Goal: Transaction & Acquisition: Purchase product/service

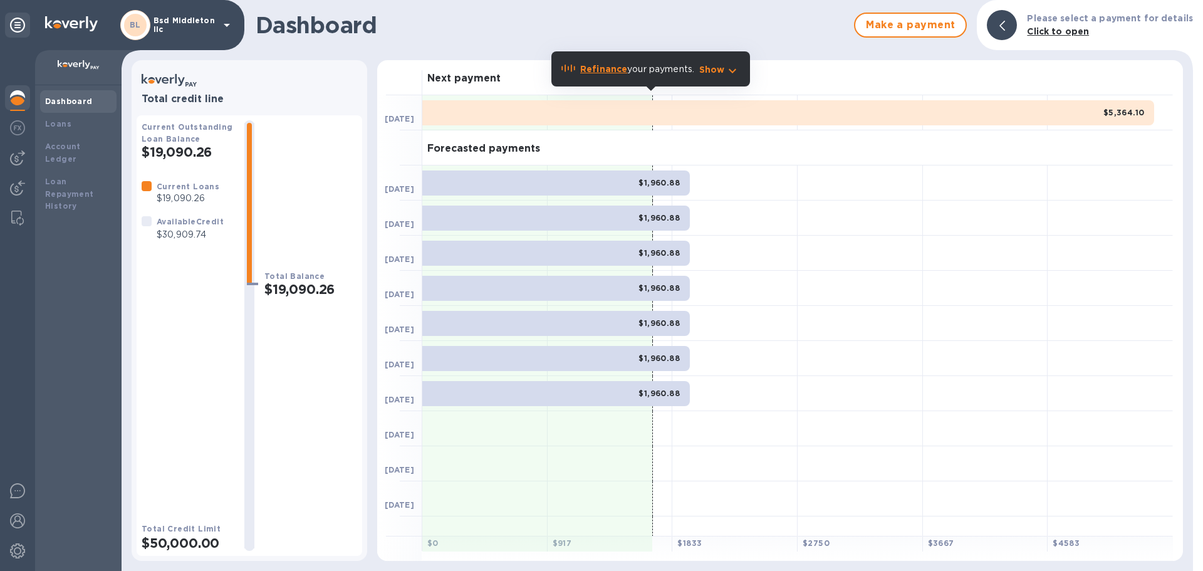
click at [16, 144] on div at bounding box center [17, 310] width 35 height 521
click at [16, 145] on div at bounding box center [17, 157] width 25 height 25
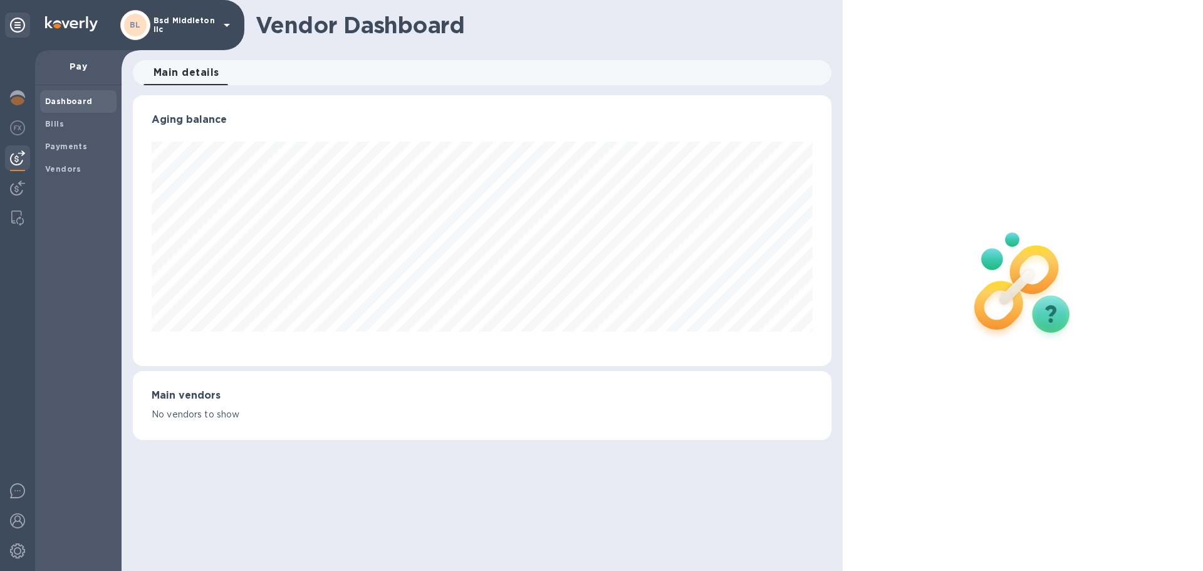
scroll to position [271, 698]
click at [60, 128] on b "Bills" at bounding box center [54, 123] width 19 height 9
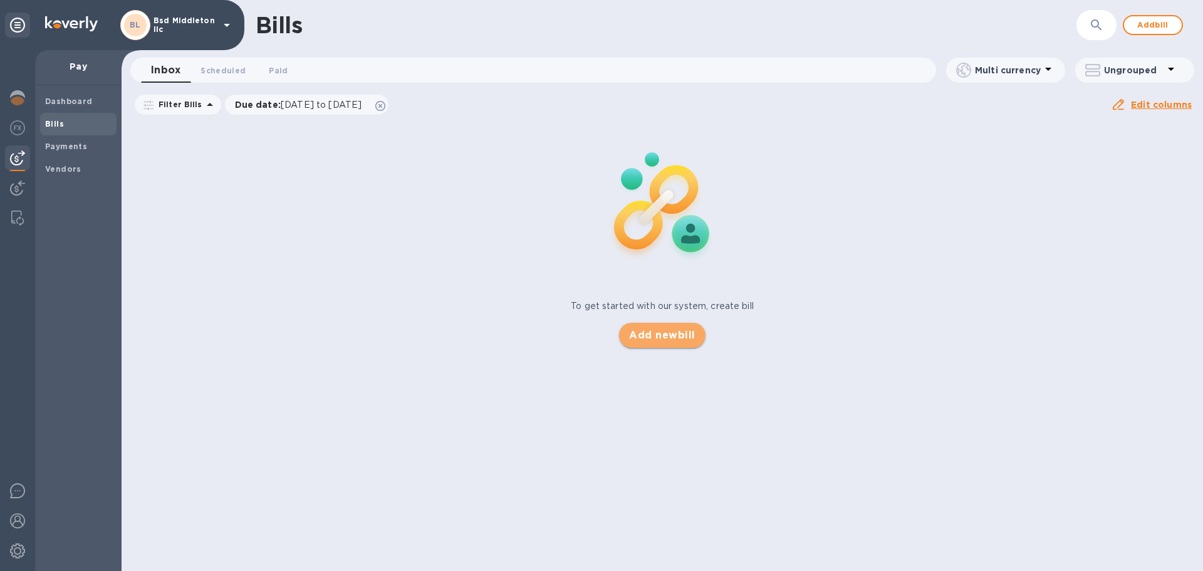
click at [633, 340] on span "Add new bill" at bounding box center [662, 335] width 66 height 15
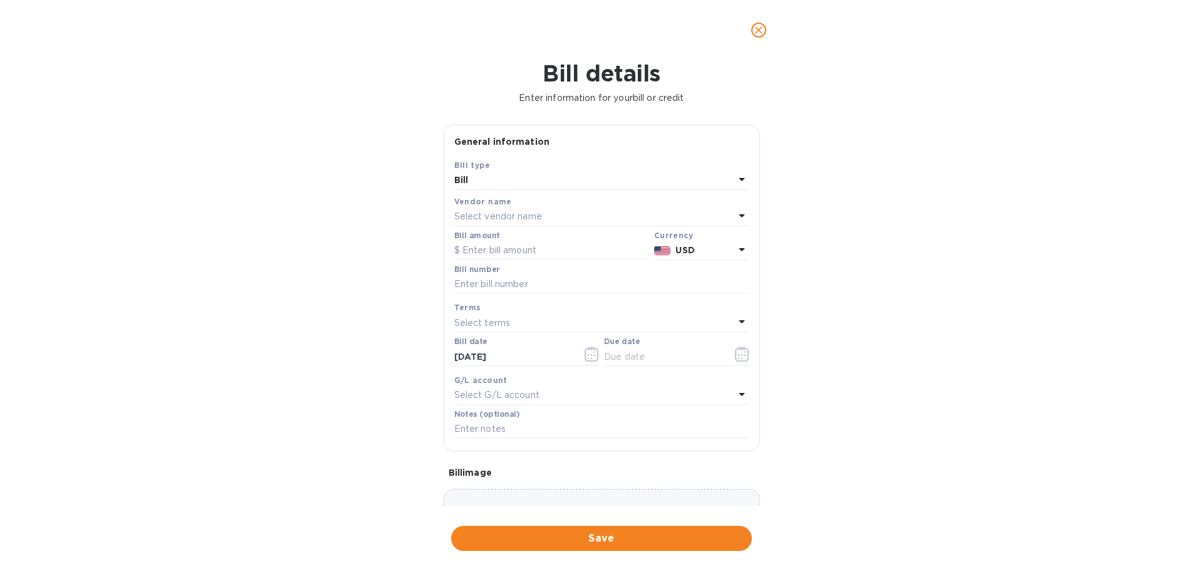
click at [562, 206] on div "Vendor name" at bounding box center [601, 201] width 295 height 13
click at [562, 212] on div "Select vendor name" at bounding box center [594, 217] width 280 height 18
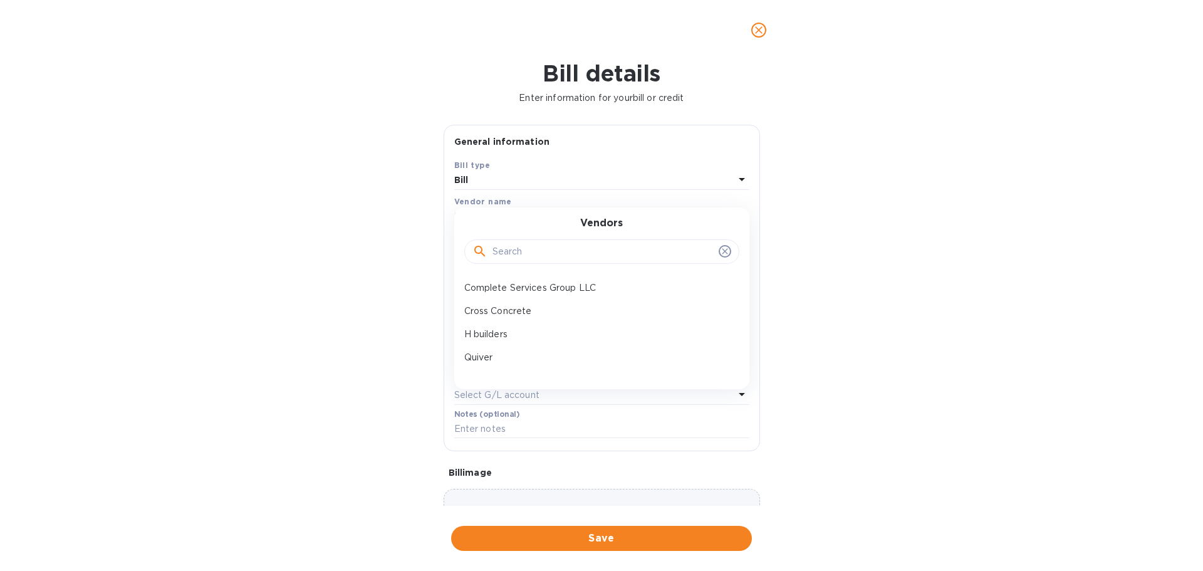
click at [761, 26] on icon "close" at bounding box center [759, 30] width 13 height 13
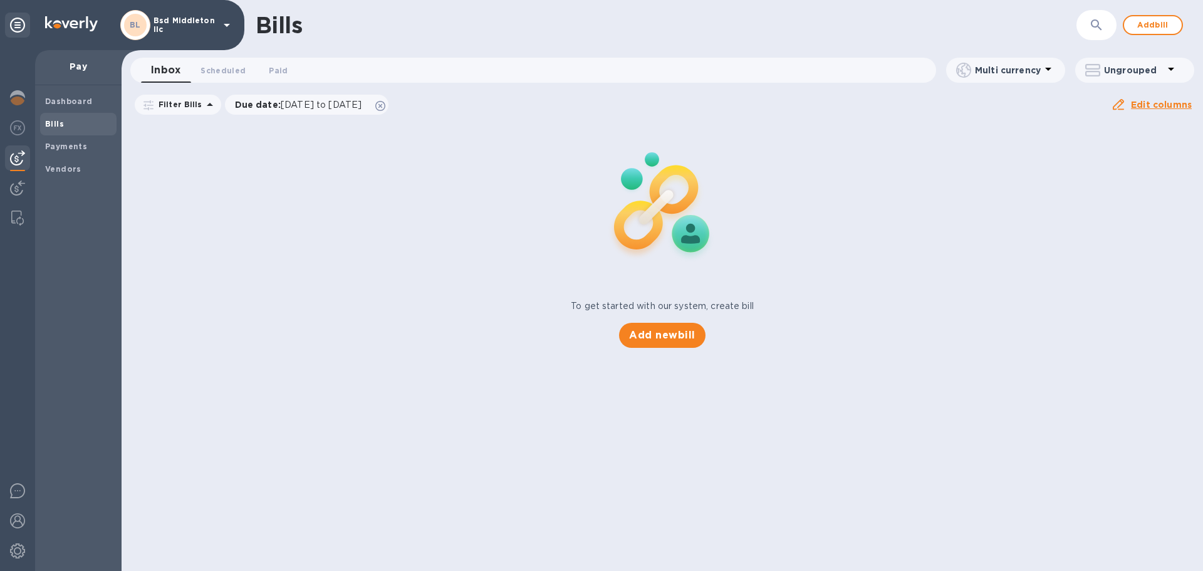
click at [176, 26] on p "Bsd Middleton llc" at bounding box center [185, 25] width 63 height 18
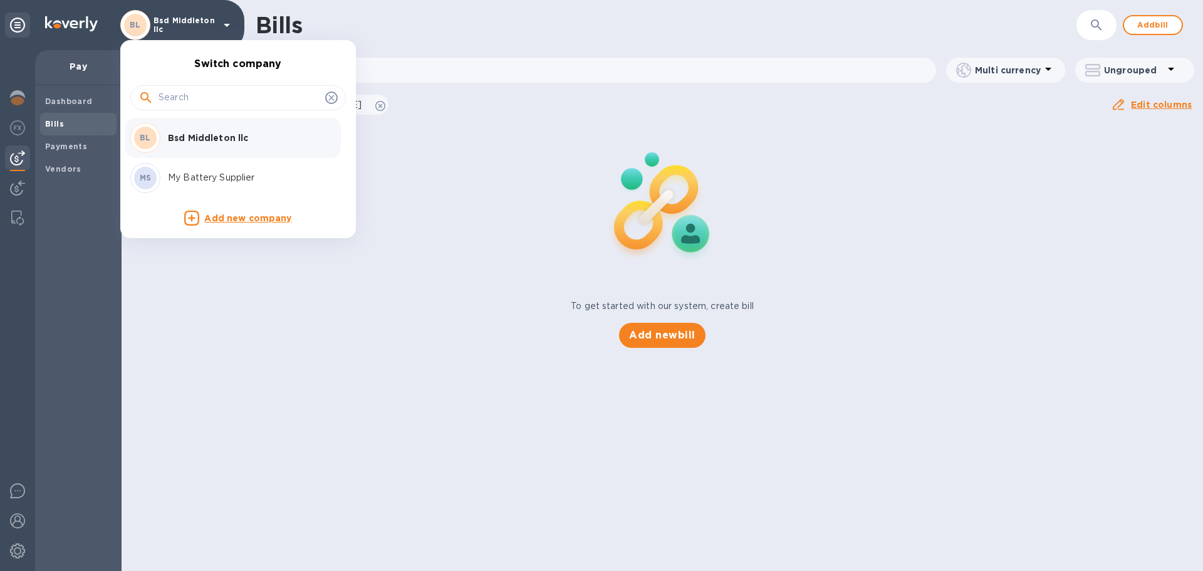
click at [185, 177] on p "My Battery Supplier" at bounding box center [247, 177] width 158 height 13
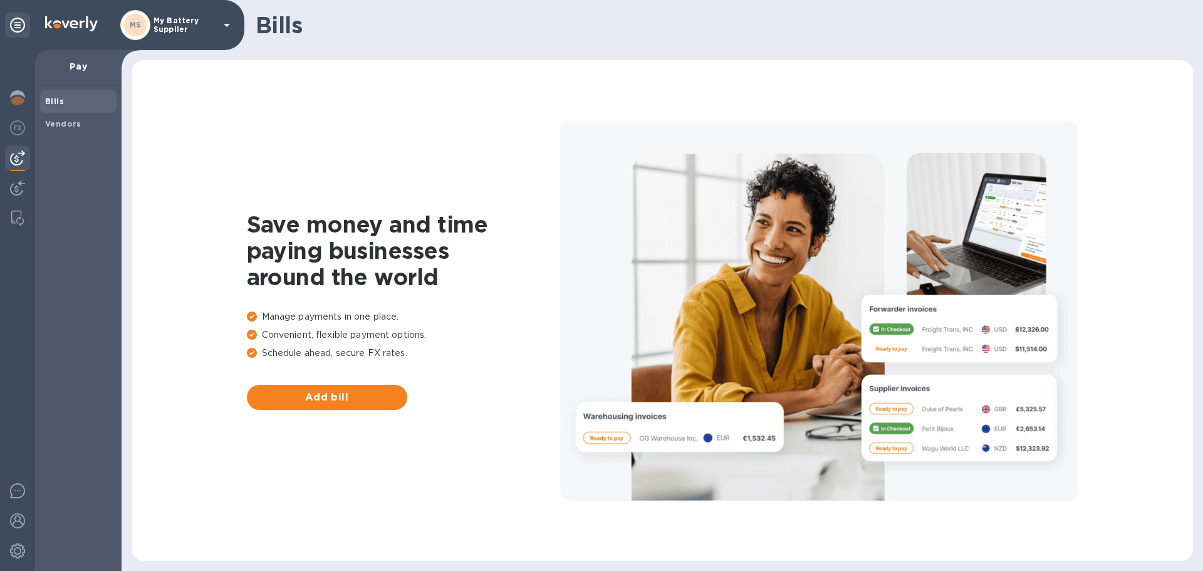
click at [86, 102] on span "Bills" at bounding box center [78, 101] width 66 height 13
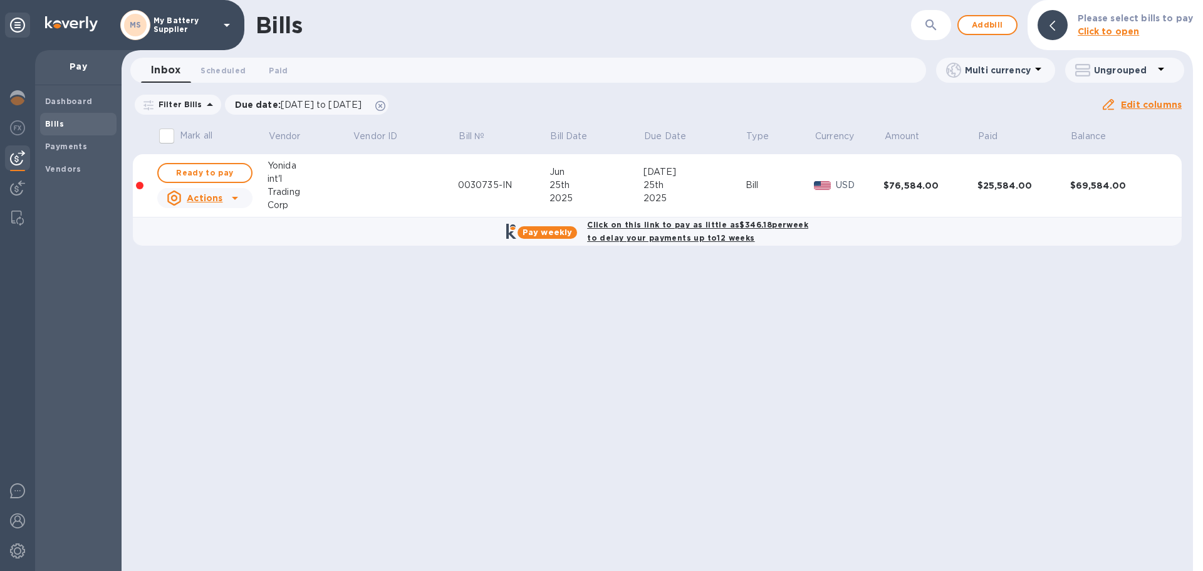
click at [51, 119] on b "Bills" at bounding box center [54, 123] width 19 height 9
click at [991, 26] on span "Add bill" at bounding box center [988, 25] width 38 height 15
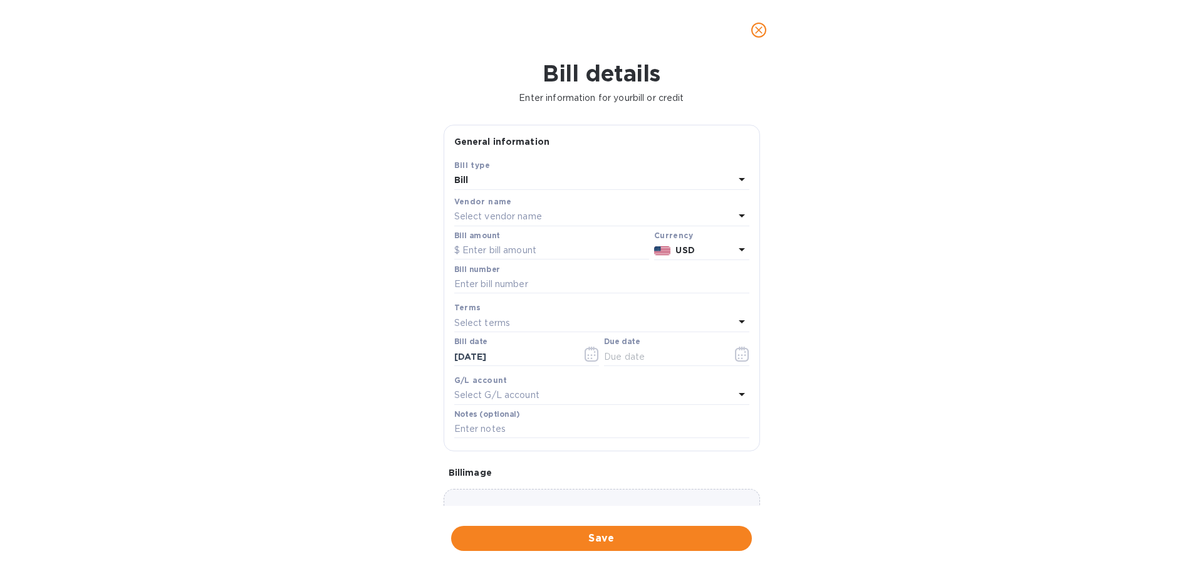
click at [572, 202] on div "Vendor name" at bounding box center [601, 201] width 295 height 13
click at [572, 209] on div "Select vendor name" at bounding box center [594, 217] width 280 height 18
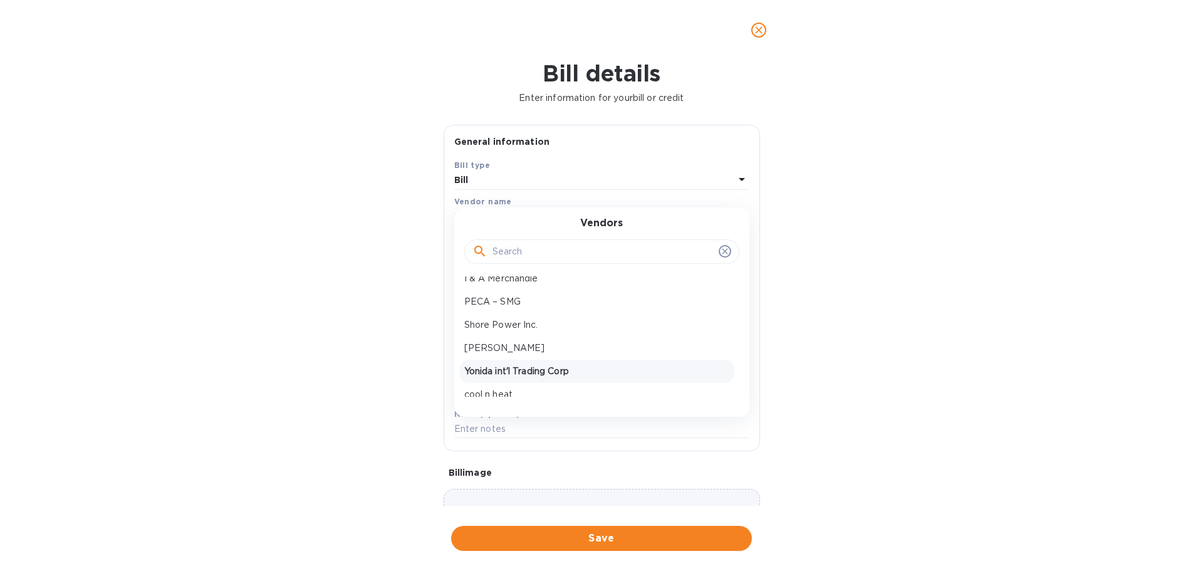
scroll to position [188, 0]
click at [519, 372] on p "price king" at bounding box center [596, 378] width 265 height 13
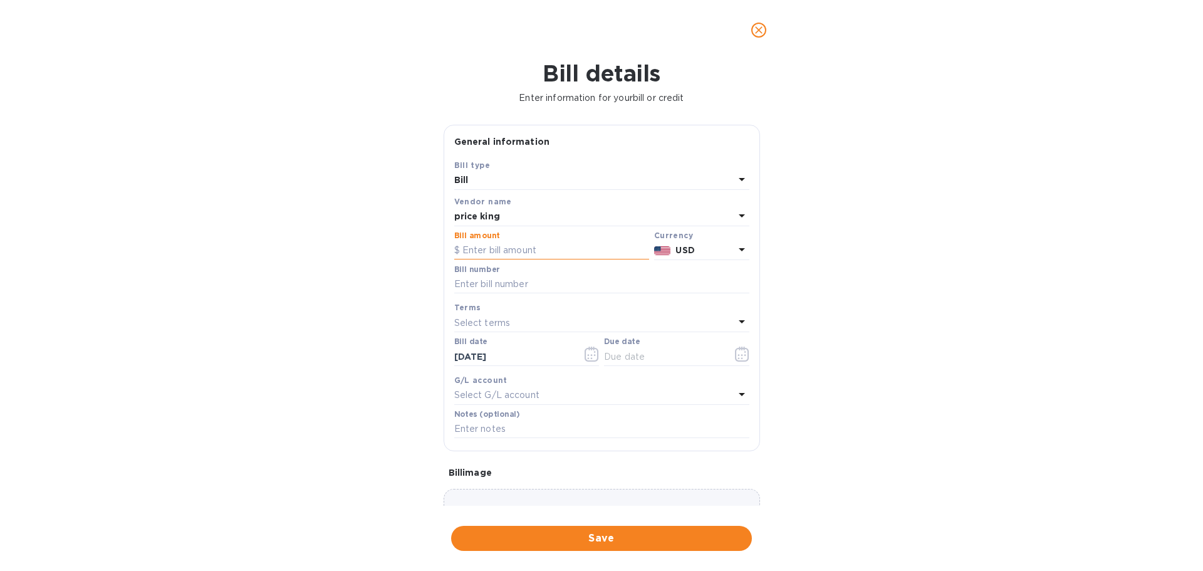
click at [514, 249] on input "text" at bounding box center [551, 250] width 195 height 19
paste input "61,490.36"
type input "61,490.36"
click at [532, 289] on input "text" at bounding box center [601, 284] width 295 height 19
paste input "A35598, A35594, A35593, A35601, A35599, A35595, A35600, A35597, A35596, A35637,…"
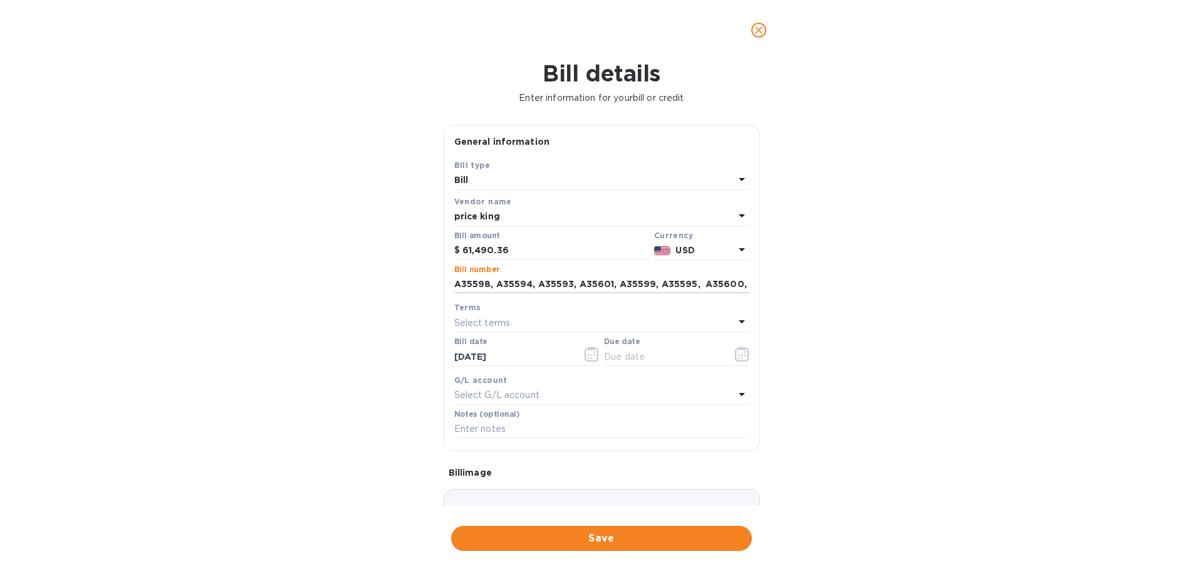
scroll to position [0, 192]
type input "A35598, A35594, A35593, A35601, A35599, A35595, A35600, A35597, A35596, A35637,…"
click at [538, 323] on div "Select terms" at bounding box center [594, 323] width 280 height 18
click at [531, 389] on p "Net 30" at bounding box center [596, 394] width 265 height 13
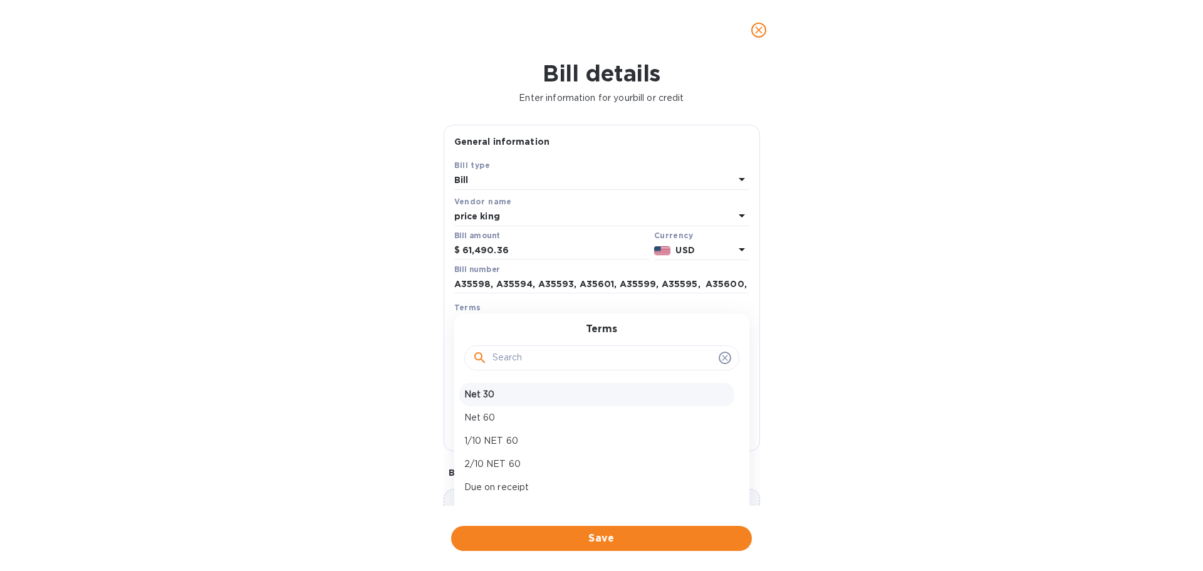
type input "[DATE]"
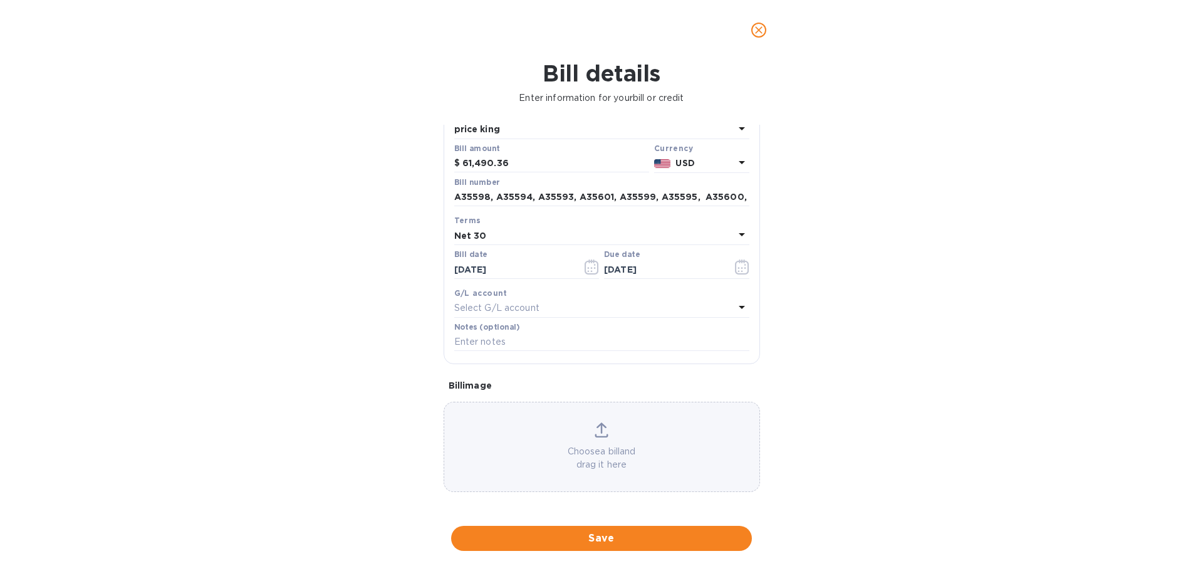
scroll to position [88, 0]
click at [538, 344] on input "text" at bounding box center [601, 340] width 295 height 19
paste input "A35598, A35594, A35593, A35601, A35599, A35595, A35600, A35597, A35596, A35637,…"
type input "A35598, A35594, A35593, A35601, A35599, A35595, A35600, A35597, A35596, A35637,…"
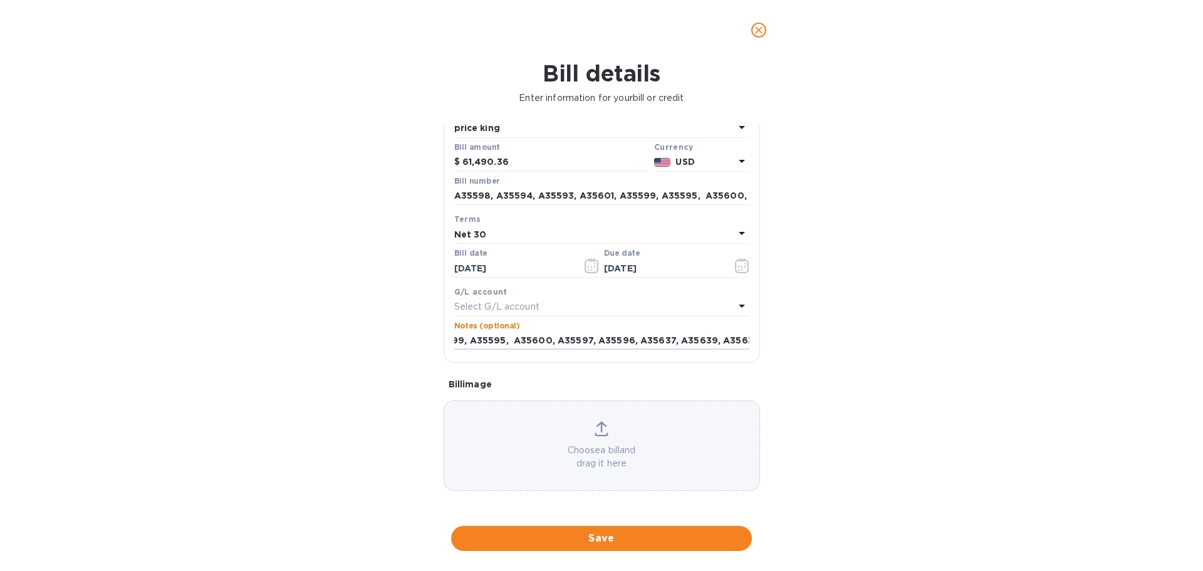
scroll to position [0, 0]
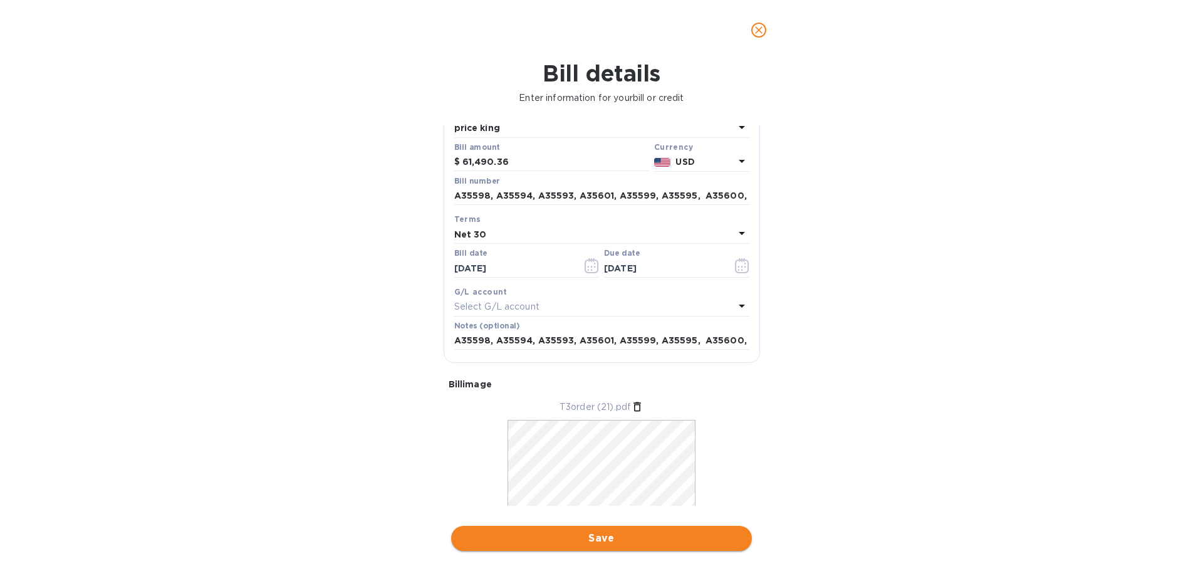
click at [629, 534] on span "Save" at bounding box center [601, 538] width 281 height 15
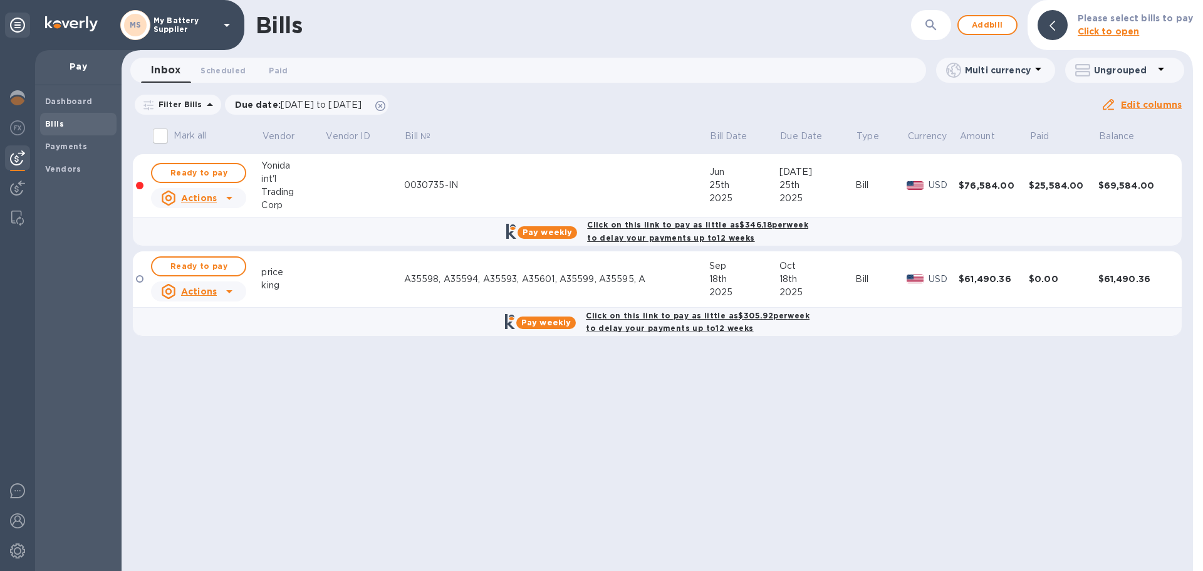
click at [676, 332] on b "Click on this link to pay as little as $305.92 per week to delay your payments …" at bounding box center [698, 322] width 224 height 23
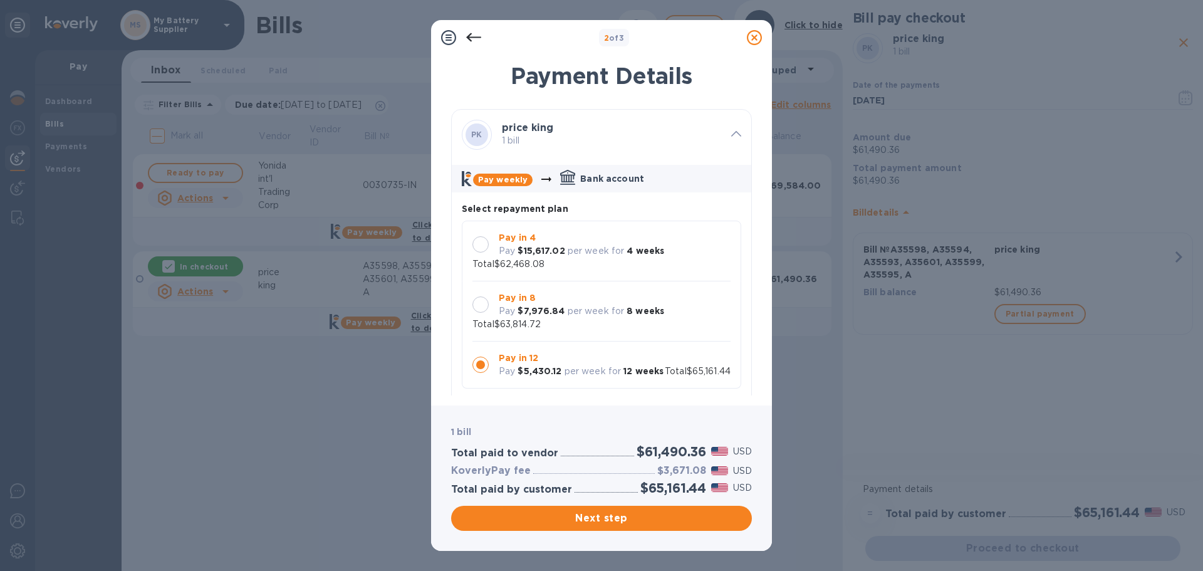
click at [573, 306] on p "per week for" at bounding box center [596, 311] width 57 height 13
click at [509, 372] on p "Pay" at bounding box center [507, 371] width 16 height 13
click at [489, 281] on div "Pay in 8 Pay $7,976.84 per week for 8 weeks Total $63,814.72" at bounding box center [601, 311] width 279 height 60
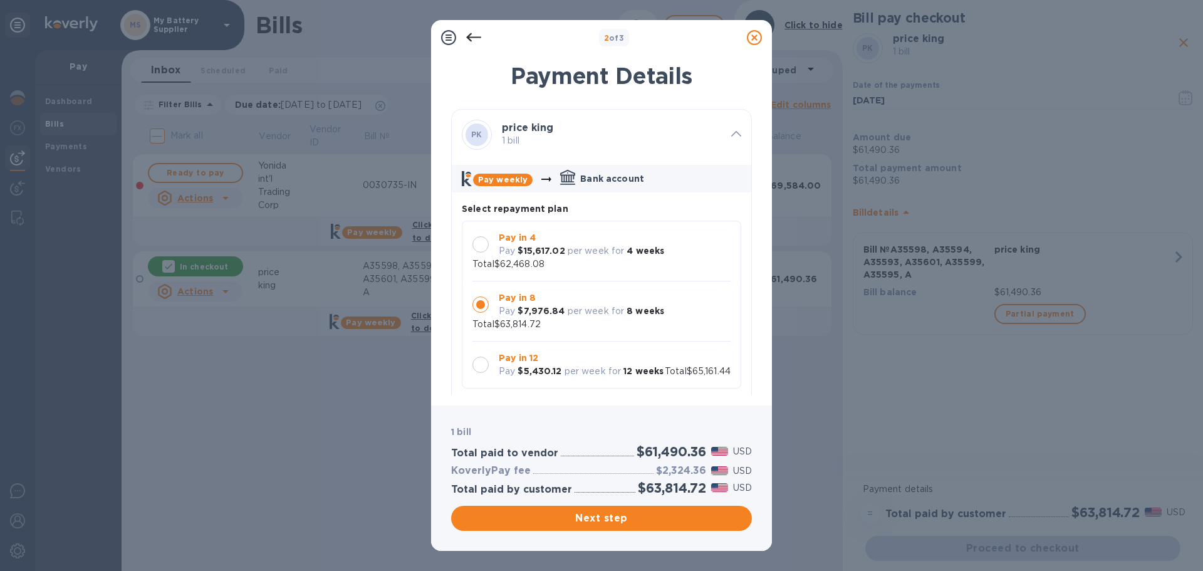
click at [516, 253] on div "Pay $15,617.02 per week for 4 weeks" at bounding box center [581, 250] width 165 height 13
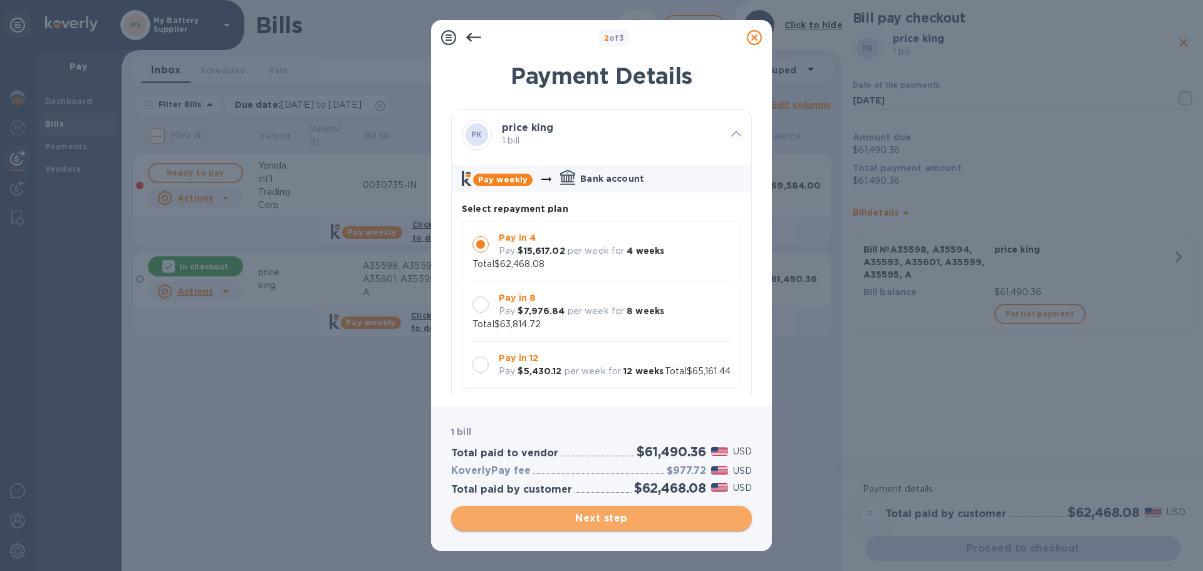
drag, startPoint x: 551, startPoint y: 518, endPoint x: 657, endPoint y: 516, distance: 105.3
click at [657, 516] on span "Next step" at bounding box center [601, 518] width 281 height 15
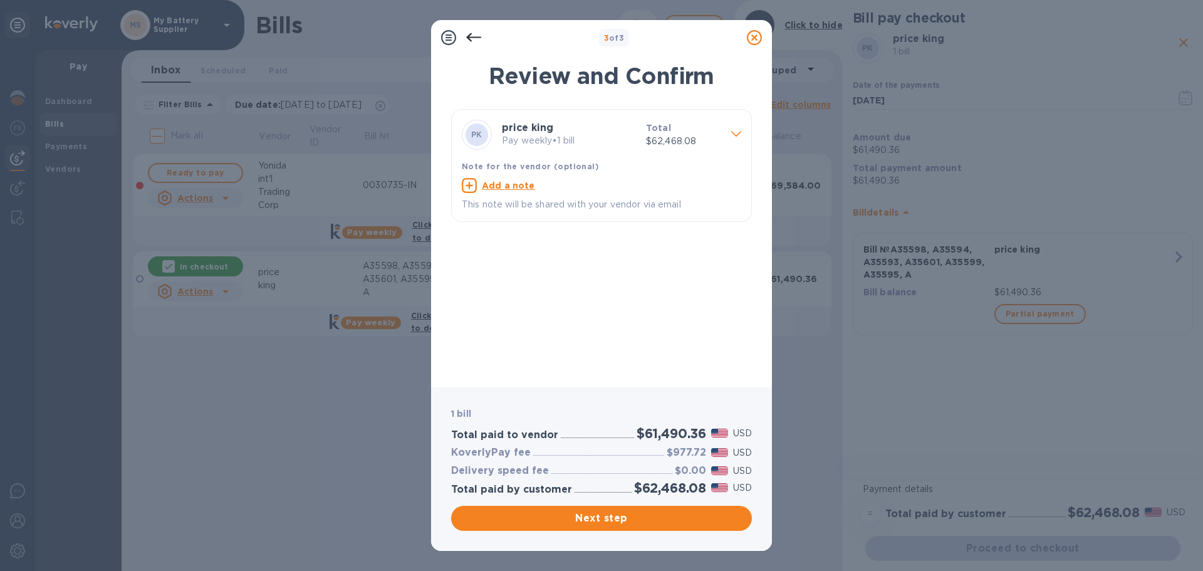
click at [689, 455] on h3 "$977.72" at bounding box center [686, 453] width 39 height 12
copy h3 "977.72"
click at [637, 518] on span "Next step" at bounding box center [601, 518] width 281 height 15
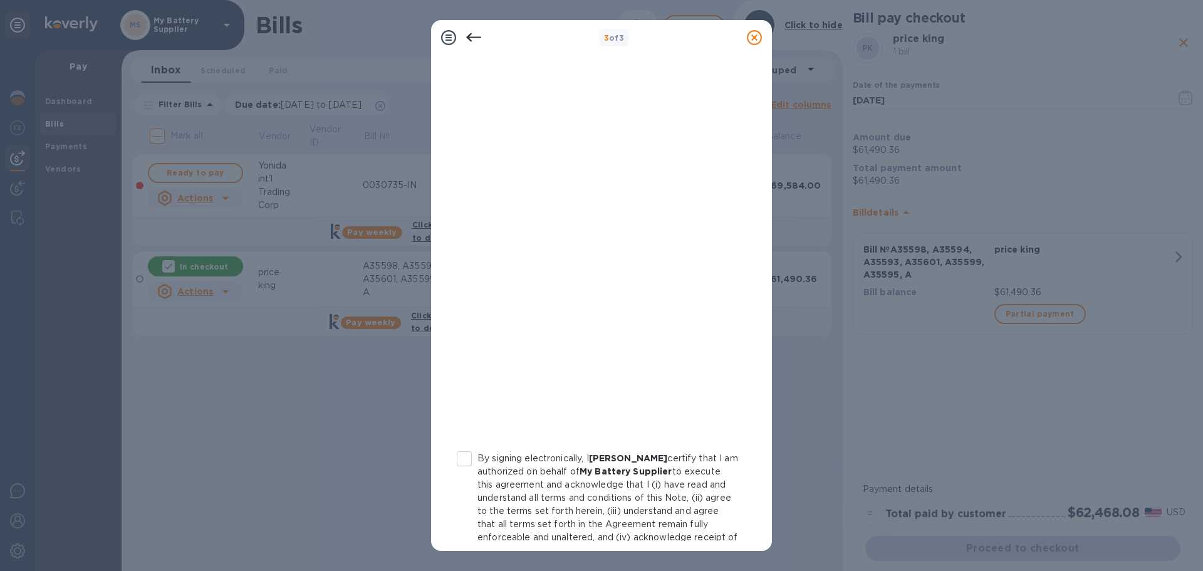
scroll to position [130, 0]
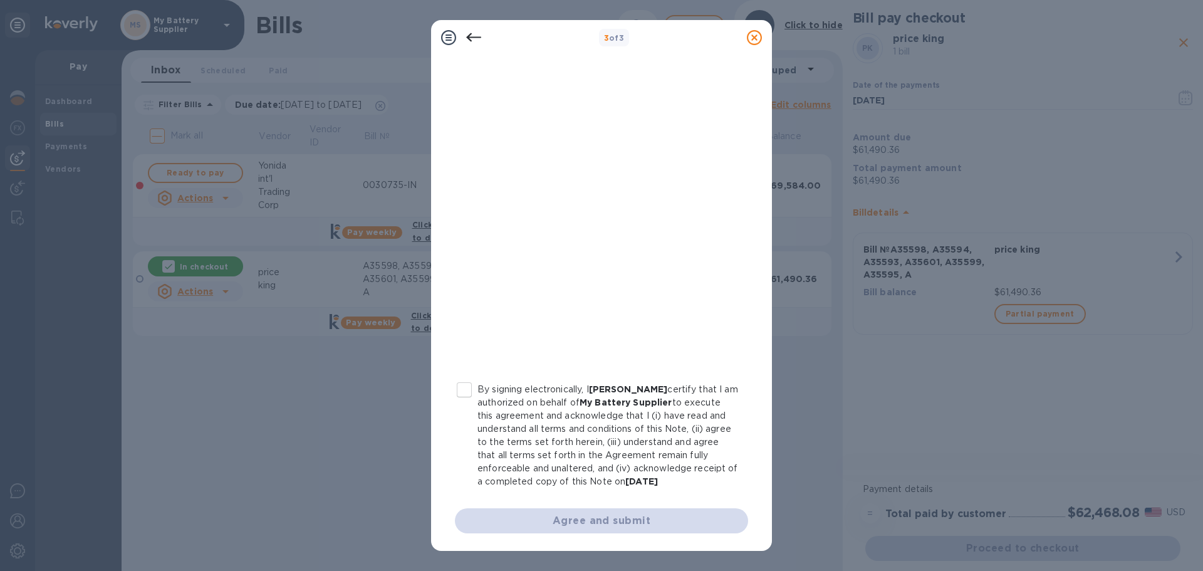
click at [480, 386] on p "By signing electronically, I [PERSON_NAME] certify that I am authorized on beha…" at bounding box center [607, 435] width 261 height 105
click at [477, 386] on input "By signing electronically, I [PERSON_NAME] certify that I am authorized on beha…" at bounding box center [464, 390] width 26 height 26
checkbox input "true"
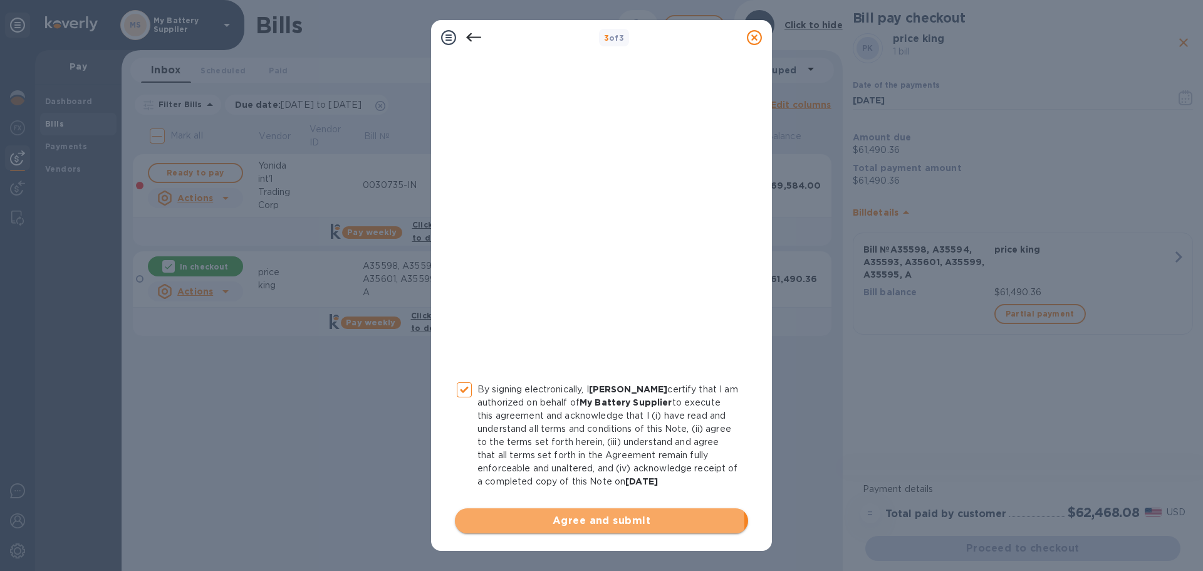
click at [499, 526] on span "Agree and submit" at bounding box center [601, 520] width 273 height 15
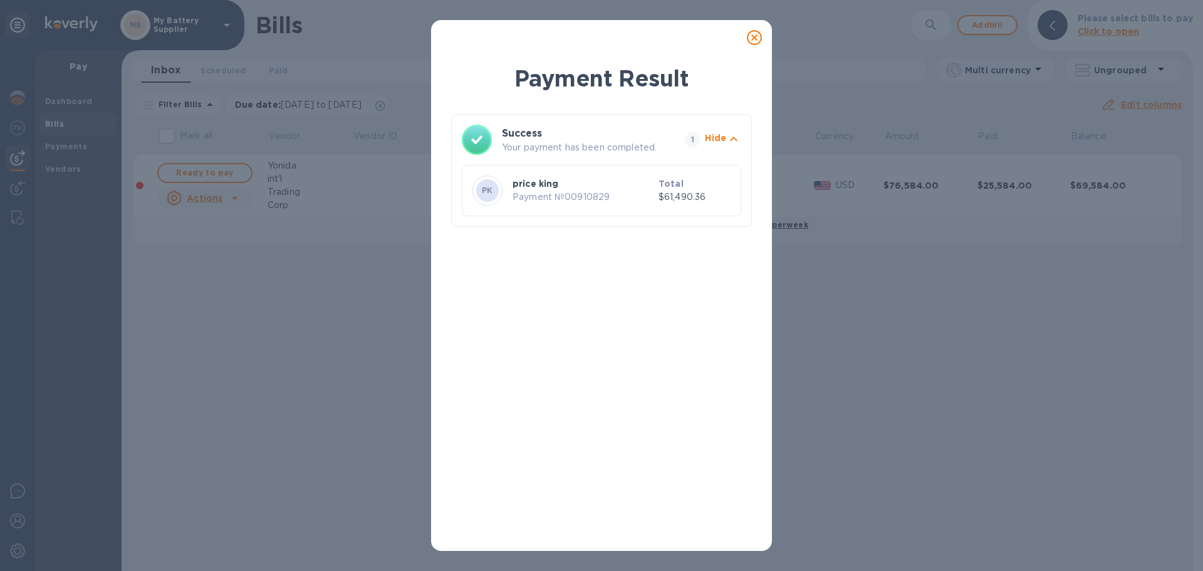
click at [417, 201] on div "Payment Result Success Your payment has been completed. 1 Hide PK price king Pa…" at bounding box center [601, 285] width 1203 height 571
click at [749, 37] on icon at bounding box center [754, 37] width 15 height 15
